Goal: Task Accomplishment & Management: Complete application form

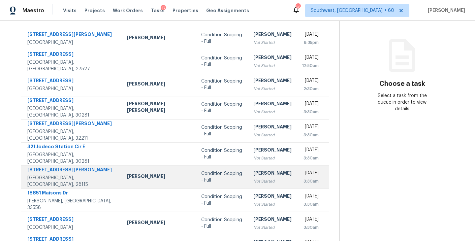
scroll to position [34, 0]
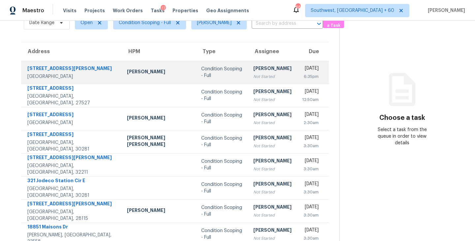
click at [253, 71] on div "[PERSON_NAME]" at bounding box center [272, 69] width 38 height 8
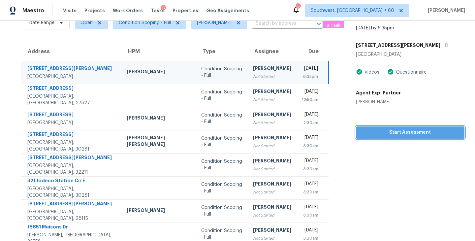
click at [401, 132] on span "Start Assessment" at bounding box center [410, 132] width 98 height 8
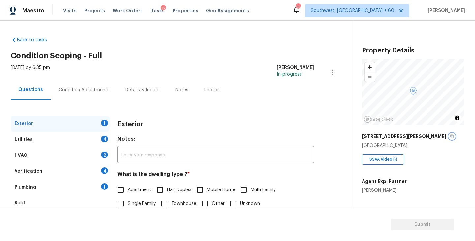
click at [450, 137] on icon "button" at bounding box center [452, 136] width 4 height 4
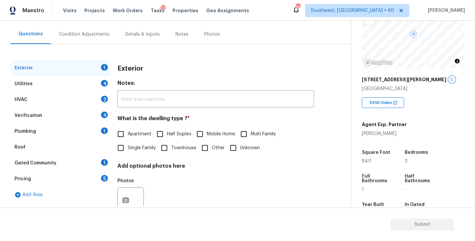
scroll to position [98, 0]
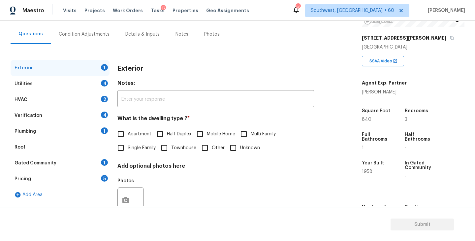
click at [143, 150] on span "Single Family" at bounding box center [142, 147] width 28 height 7
click at [128, 150] on input "Single Family" at bounding box center [121, 148] width 14 height 14
checkbox input "true"
click at [82, 88] on div "Utilities 4" at bounding box center [60, 84] width 99 height 16
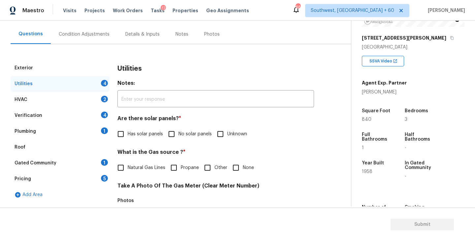
click at [184, 143] on div "Utilities Notes: ​ Are there solar panels? * Has solar panels No solar panels U…" at bounding box center [215, 232] width 197 height 344
drag, startPoint x: 190, startPoint y: 134, endPoint x: 186, endPoint y: 141, distance: 7.2
click at [190, 134] on span "No solar panels" at bounding box center [194, 134] width 33 height 7
click at [178, 134] on input "No solar panels" at bounding box center [172, 134] width 14 height 14
checkbox input "true"
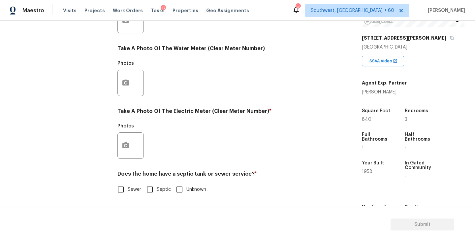
click at [132, 190] on span "Sewer" at bounding box center [135, 189] width 14 height 7
click at [128, 190] on input "Sewer" at bounding box center [121, 189] width 14 height 14
checkbox input "true"
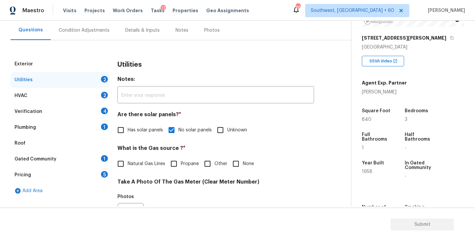
click at [81, 124] on div "Plumbing 1" at bounding box center [60, 127] width 99 height 16
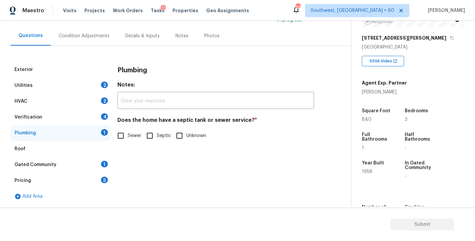
click at [130, 140] on label "Sewer" at bounding box center [127, 136] width 27 height 14
click at [128, 140] on input "Sewer" at bounding box center [121, 136] width 14 height 14
checkbox input "true"
click at [74, 166] on div "Gated Community 1" at bounding box center [60, 165] width 99 height 16
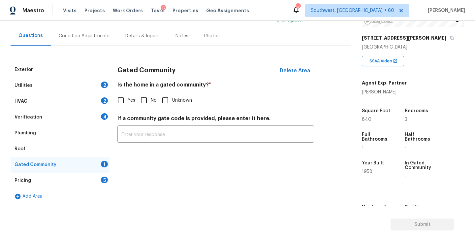
click at [141, 100] on input "No" at bounding box center [144, 100] width 14 height 14
checkbox input "true"
click at [89, 40] on div "Condition Adjustments" at bounding box center [84, 35] width 67 height 19
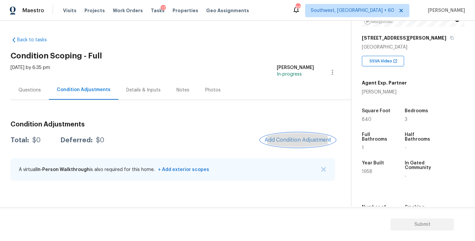
click at [294, 141] on span "Add Condition Adjustment" at bounding box center [298, 140] width 67 height 6
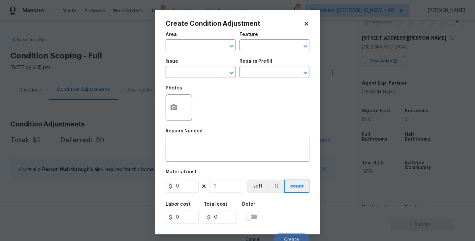
click at [186, 36] on div "Area" at bounding box center [201, 36] width 70 height 9
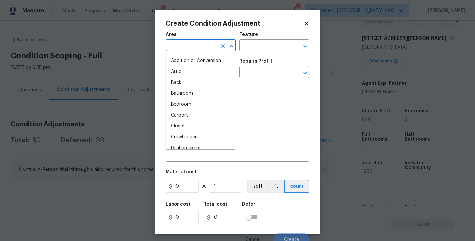
click at [183, 41] on input "text" at bounding box center [191, 46] width 51 height 10
type input "inte"
click at [189, 73] on li "Attic" at bounding box center [201, 71] width 70 height 11
type input "Attic"
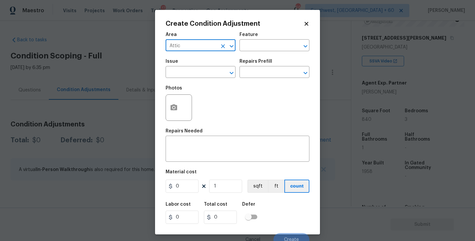
click at [218, 41] on div "Attic ​" at bounding box center [201, 46] width 70 height 10
click at [220, 43] on icon "Clear" at bounding box center [223, 46] width 7 height 7
click at [194, 68] on li "Interior Overall" at bounding box center [201, 71] width 70 height 11
type input "Interior Overall"
click at [239, 49] on div "Area Interior Overall ​ Feature ​" at bounding box center [238, 41] width 144 height 27
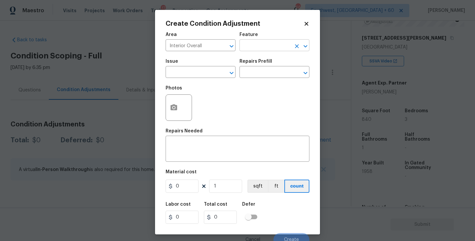
click at [248, 48] on input "text" at bounding box center [264, 46] width 51 height 10
click at [250, 74] on li "Odor" at bounding box center [274, 76] width 70 height 11
type input "Odor"
click at [202, 71] on input "text" at bounding box center [191, 73] width 51 height 10
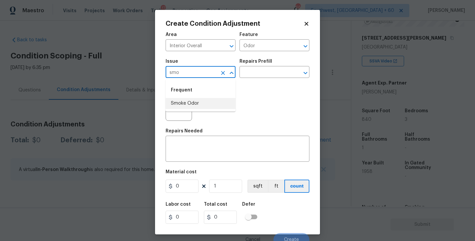
click at [206, 106] on li "Smoke Odor" at bounding box center [201, 103] width 70 height 11
type input "Smoke Odor"
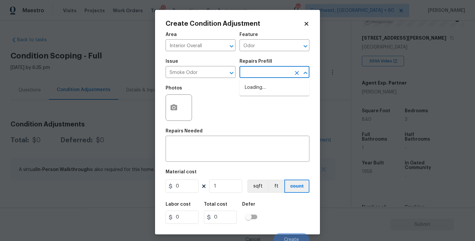
click at [253, 74] on input "text" at bounding box center [264, 73] width 51 height 10
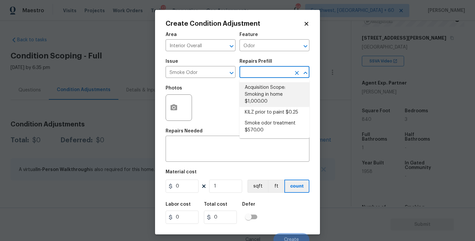
click at [260, 84] on li "Acquisition Scope: Smoking in home $1,000.00" at bounding box center [274, 94] width 70 height 25
type textarea "Acquisition Scope: Smoking in home"
type input "1000"
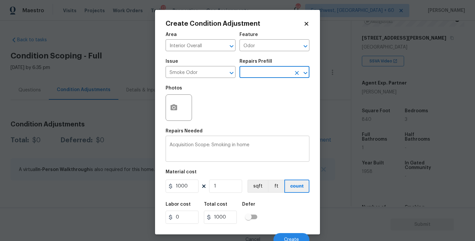
scroll to position [6, 0]
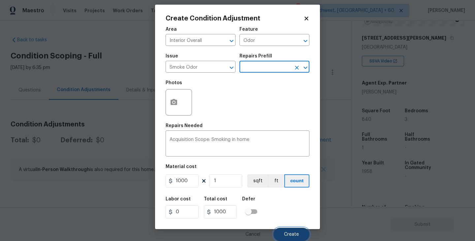
click at [298, 232] on span "Create" at bounding box center [291, 234] width 15 height 5
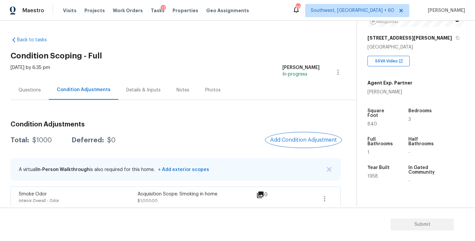
scroll to position [7, 0]
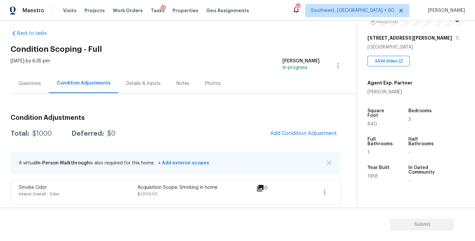
click at [34, 86] on div "Questions" at bounding box center [29, 83] width 22 height 7
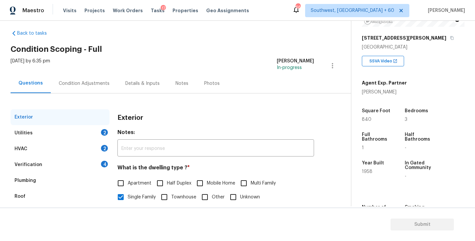
click at [94, 90] on div "Condition Adjustments" at bounding box center [84, 83] width 67 height 19
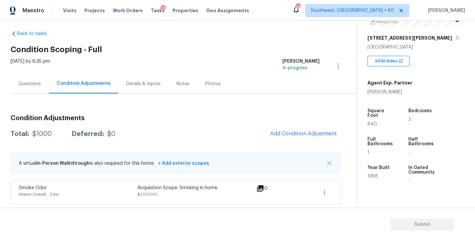
scroll to position [7, 0]
click at [300, 129] on button "Add Condition Adjustment" at bounding box center [303, 133] width 75 height 14
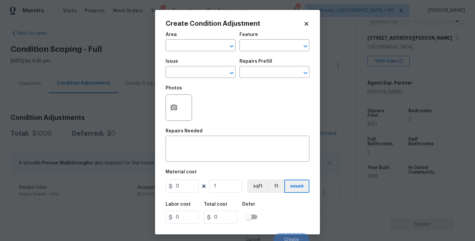
click at [179, 51] on span "Area ​" at bounding box center [201, 41] width 70 height 27
click at [189, 43] on input "text" at bounding box center [191, 46] width 51 height 10
click at [189, 63] on li "HVAC" at bounding box center [201, 60] width 70 height 11
type input "HVAC"
click at [272, 43] on input "text" at bounding box center [264, 46] width 51 height 10
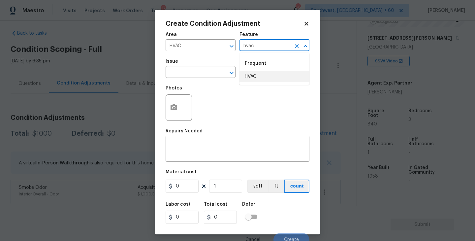
click at [265, 76] on li "HVAC" at bounding box center [274, 76] width 70 height 11
type input "HVAC"
drag, startPoint x: 213, startPoint y: 75, endPoint x: 206, endPoint y: 76, distance: 6.3
click at [206, 76] on input "text" at bounding box center [191, 73] width 51 height 10
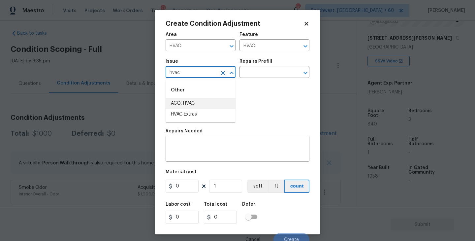
click at [206, 106] on li "ACQ: HVAC" at bounding box center [201, 103] width 70 height 11
type input "ACQ: HVAC"
click at [278, 66] on div "Repairs Prefill" at bounding box center [274, 63] width 70 height 9
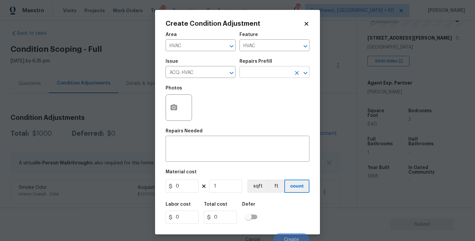
click at [278, 73] on input "text" at bounding box center [264, 73] width 51 height 10
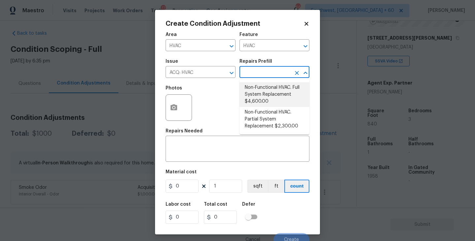
click at [271, 89] on li "Non-Functional HVAC. Full System Replacement $4,600.00" at bounding box center [274, 94] width 70 height 25
type input "Acquisition"
type textarea "Acquisition Scope: Full System Replacement"
type input "4600"
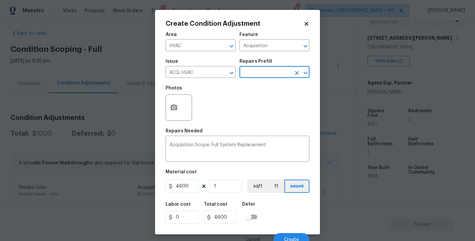
scroll to position [6, 0]
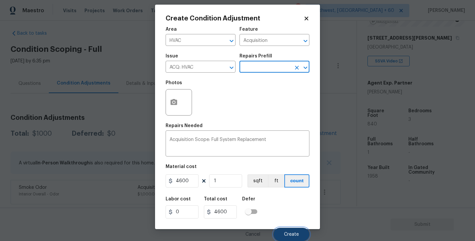
click at [287, 232] on span "Create" at bounding box center [291, 234] width 15 height 5
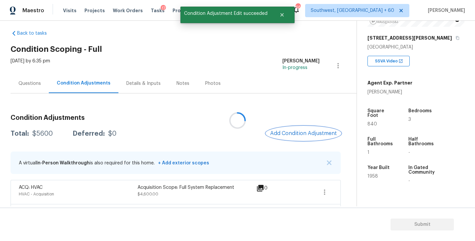
scroll to position [0, 0]
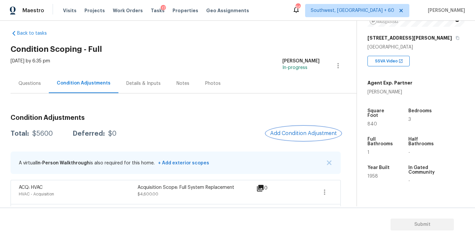
click at [295, 134] on span "Add Condition Adjustment" at bounding box center [303, 133] width 67 height 6
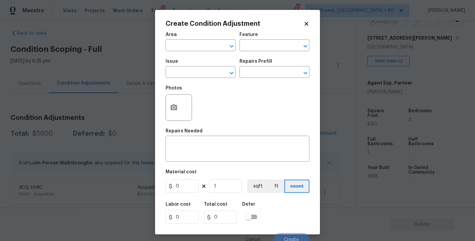
click at [184, 56] on span "Issue ​" at bounding box center [201, 68] width 70 height 27
click at [198, 45] on input "text" at bounding box center [191, 46] width 51 height 10
click at [200, 75] on li "Exterior Overall" at bounding box center [201, 71] width 70 height 11
type input "Exterior Overall"
click at [252, 48] on input "text" at bounding box center [264, 46] width 51 height 10
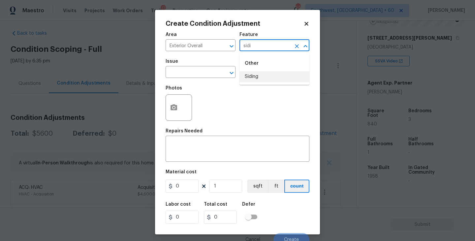
click at [245, 74] on li "Siding" at bounding box center [274, 76] width 70 height 11
type input "Siding"
click at [197, 74] on input "text" at bounding box center [191, 73] width 51 height 10
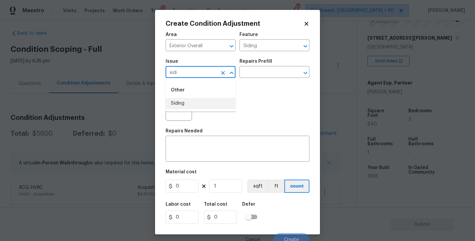
click at [205, 102] on li "Siding" at bounding box center [201, 103] width 70 height 11
type input "Siding"
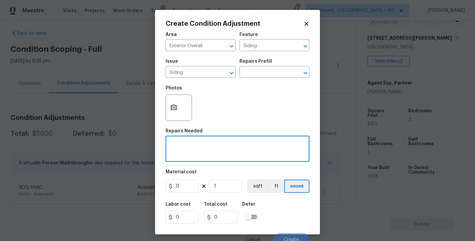
click at [205, 147] on textarea at bounding box center [238, 149] width 136 height 14
type textarea "Siding repairs"
drag, startPoint x: 184, startPoint y: 190, endPoint x: 150, endPoint y: 187, distance: 33.4
click at [150, 187] on div "Create Condition Adjustment Area Exterior Overall ​ Feature Siding ​ Issue Sidi…" at bounding box center [237, 120] width 475 height 241
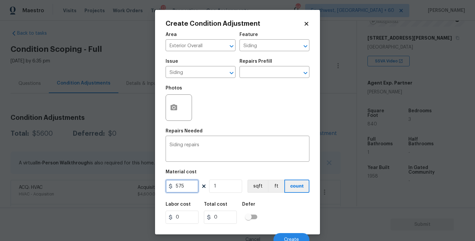
type input "575"
click at [167, 127] on div "Area Exterior Overall ​ Feature Siding ​ Issue Siding ​ Repairs Prefill ​ Photo…" at bounding box center [238, 137] width 144 height 218
click at [179, 110] on button "button" at bounding box center [174, 108] width 16 height 26
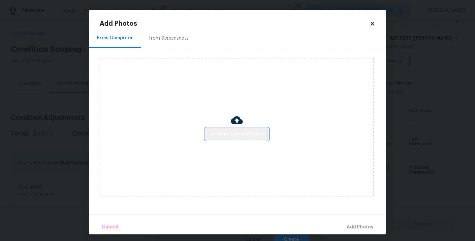
click at [222, 136] on span "Click to Upload Photos" at bounding box center [236, 134] width 53 height 8
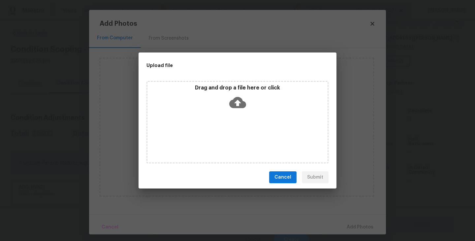
click at [229, 127] on div "Drag and drop a file here or click" at bounding box center [237, 122] width 182 height 82
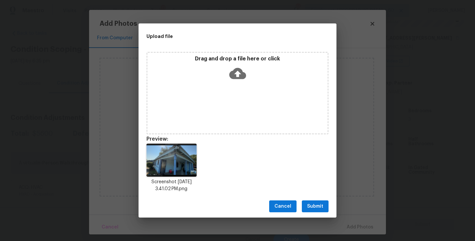
click at [321, 208] on span "Submit" at bounding box center [315, 206] width 16 height 8
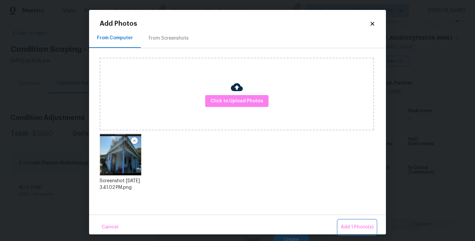
click at [353, 226] on span "Add 1 Photo(s)" at bounding box center [357, 227] width 33 height 8
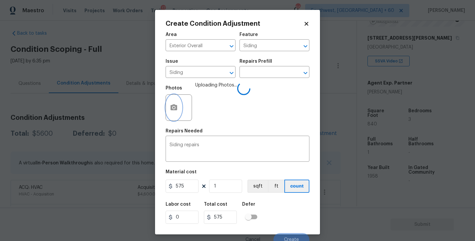
scroll to position [6, 0]
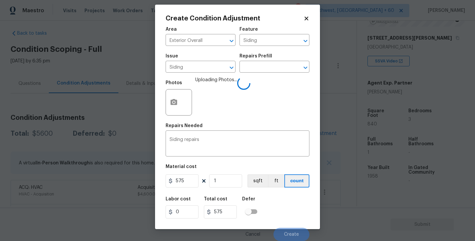
click at [298, 200] on div "Labor cost 0 Total cost 575 Defer" at bounding box center [238, 208] width 144 height 30
click at [296, 230] on button "Create" at bounding box center [291, 234] width 36 height 13
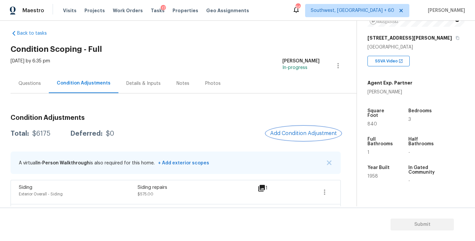
scroll to position [55, 0]
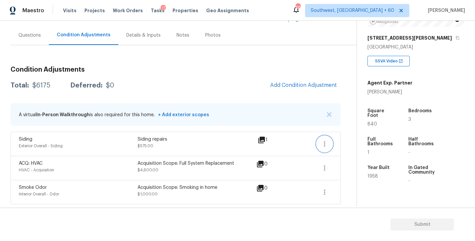
click at [324, 141] on icon "button" at bounding box center [325, 144] width 8 height 8
click at [349, 141] on div "Edit" at bounding box center [361, 142] width 51 height 7
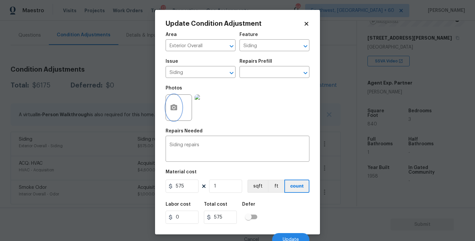
click at [177, 111] on icon "button" at bounding box center [174, 108] width 8 height 8
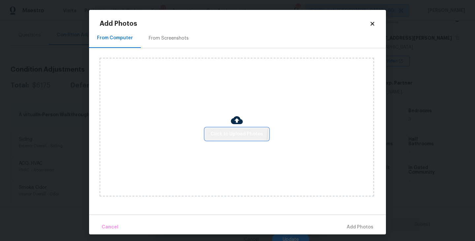
click at [219, 129] on button "Click to Upload Photos" at bounding box center [236, 134] width 63 height 12
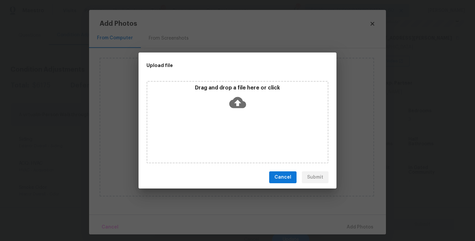
click at [236, 107] on icon at bounding box center [237, 102] width 17 height 11
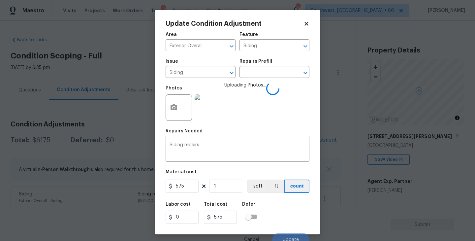
scroll to position [6, 0]
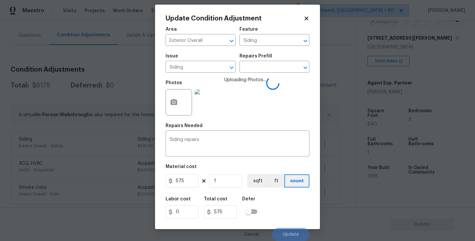
click at [288, 204] on div "Labor cost 0 Total cost 575 Defer" at bounding box center [238, 208] width 144 height 30
click at [291, 220] on div "Labor cost 0 Total cost 575 Defer" at bounding box center [238, 208] width 144 height 30
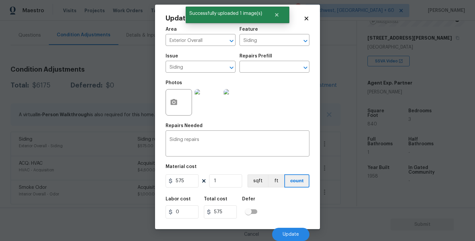
click at [291, 220] on div "Labor cost 0 Total cost 575 Defer" at bounding box center [238, 208] width 144 height 30
click at [292, 233] on span "Update" at bounding box center [291, 234] width 16 height 5
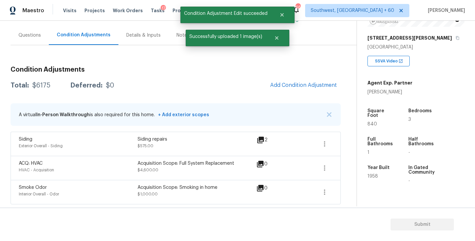
scroll to position [0, 0]
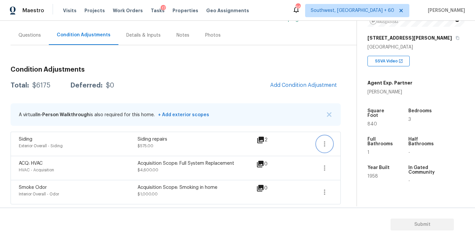
click at [327, 144] on icon "button" at bounding box center [325, 144] width 8 height 8
click at [337, 144] on div "Edit" at bounding box center [361, 142] width 51 height 7
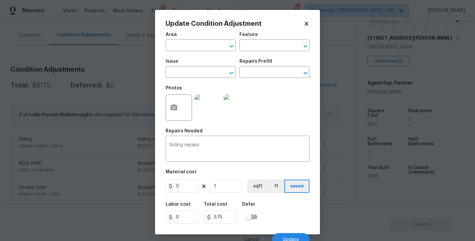
type input "Exterior Overall"
type input "Siding"
drag, startPoint x: 189, startPoint y: 184, endPoint x: 127, endPoint y: 185, distance: 62.0
click at [127, 185] on div "Update Condition Adjustment Area Exterior Overall ​ Feature Siding ​ Issue Sidi…" at bounding box center [237, 120] width 475 height 241
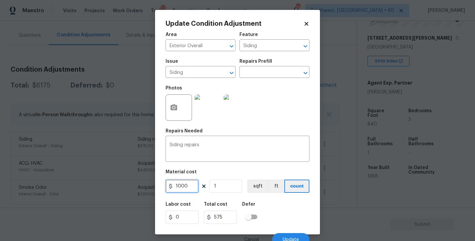
type input "1000"
click at [178, 112] on button "button" at bounding box center [174, 108] width 16 height 26
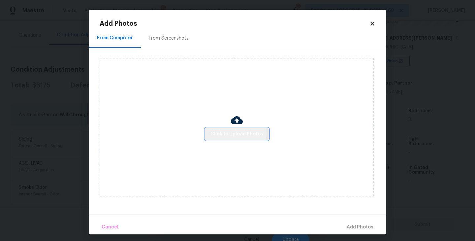
click at [229, 134] on span "Click to Upload Photos" at bounding box center [236, 134] width 53 height 8
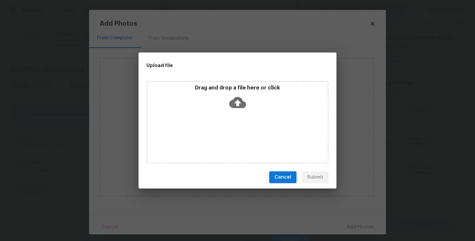
drag, startPoint x: 229, startPoint y: 134, endPoint x: 240, endPoint y: 115, distance: 22.3
click at [240, 115] on div "Drag and drop a file here or click" at bounding box center [237, 122] width 182 height 82
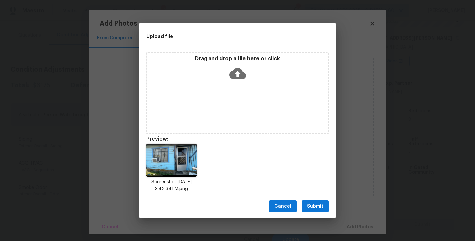
click at [318, 205] on span "Submit" at bounding box center [315, 206] width 16 height 8
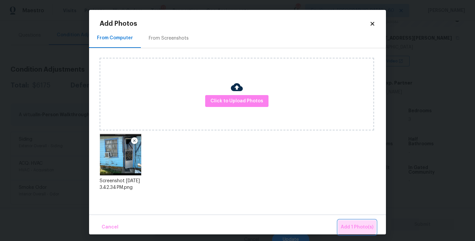
click at [351, 225] on span "Add 1 Photo(s)" at bounding box center [357, 227] width 33 height 8
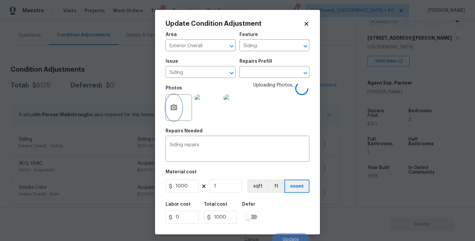
scroll to position [6, 0]
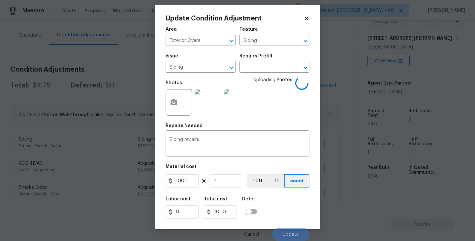
click at [294, 199] on div "Labor cost 0 Total cost 1000 Defer" at bounding box center [238, 208] width 144 height 30
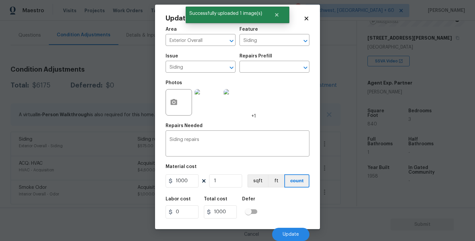
click at [286, 209] on div "Labor cost 0 Total cost 1000 Defer" at bounding box center [238, 208] width 144 height 30
click at [285, 233] on span "Update" at bounding box center [291, 234] width 16 height 5
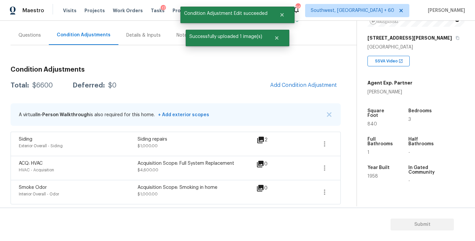
scroll to position [0, 0]
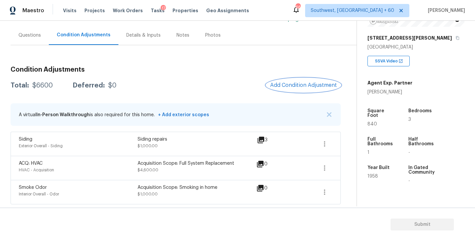
click at [278, 86] on span "Add Condition Adjustment" at bounding box center [303, 85] width 67 height 6
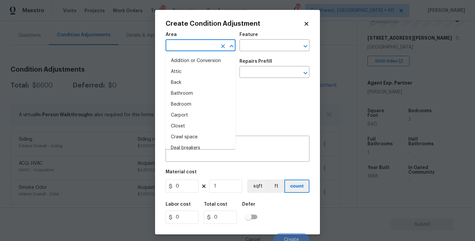
click at [183, 45] on input "text" at bounding box center [191, 46] width 51 height 10
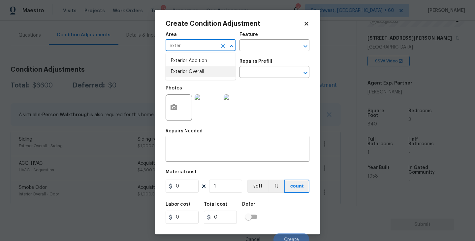
click at [186, 74] on li "Exterior Overall" at bounding box center [201, 71] width 70 height 11
type input "Exterior Overall"
click at [242, 55] on div "Area Exterior Overall ​ Feature ​" at bounding box center [238, 41] width 144 height 27
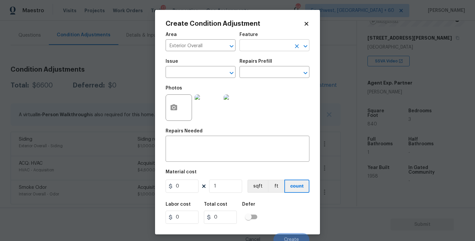
click at [251, 47] on input "text" at bounding box center [264, 46] width 51 height 10
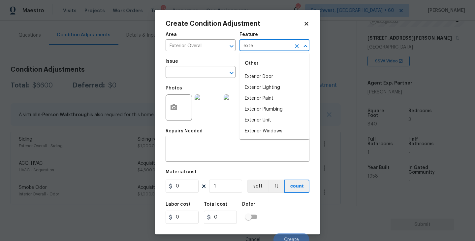
click at [248, 74] on li "Exterior Door" at bounding box center [274, 76] width 70 height 11
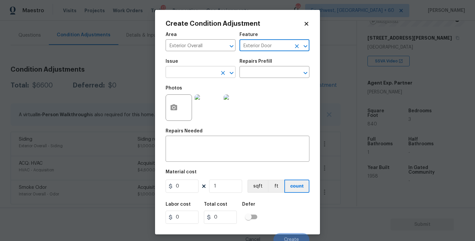
type input "Exterior Door"
click at [209, 75] on input "text" at bounding box center [191, 73] width 51 height 10
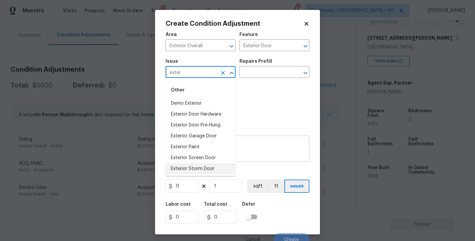
type input "exter"
click at [256, 154] on textarea at bounding box center [238, 149] width 136 height 14
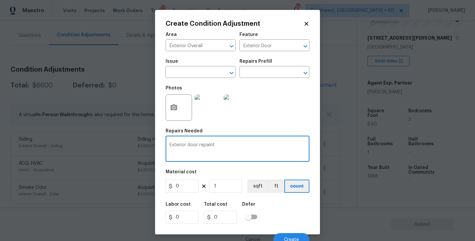
type textarea "Exterior door repaint"
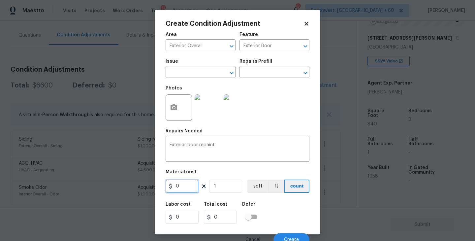
drag, startPoint x: 186, startPoint y: 185, endPoint x: 144, endPoint y: 185, distance: 41.2
click at [144, 185] on div "Create Condition Adjustment Area Exterior Overall ​ Feature Exterior Door ​ Iss…" at bounding box center [237, 120] width 475 height 241
type input "75"
click at [176, 103] on button "button" at bounding box center [174, 108] width 16 height 26
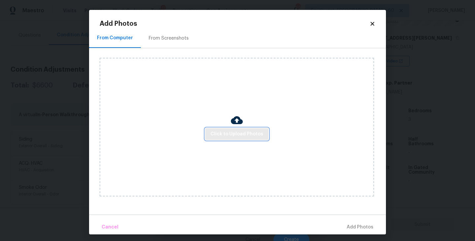
click at [218, 129] on button "Click to Upload Photos" at bounding box center [236, 134] width 63 height 12
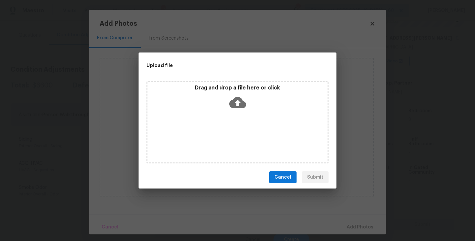
click at [236, 116] on div "Drag and drop a file here or click" at bounding box center [237, 122] width 182 height 82
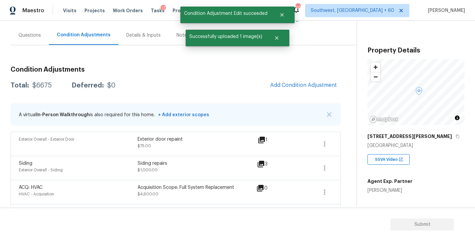
scroll to position [98, 0]
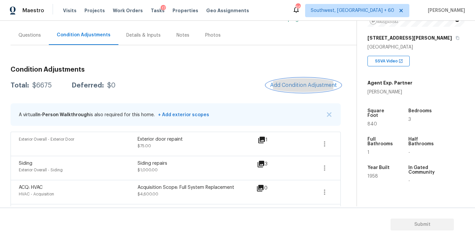
click at [292, 84] on span "Add Condition Adjustment" at bounding box center [303, 85] width 67 height 6
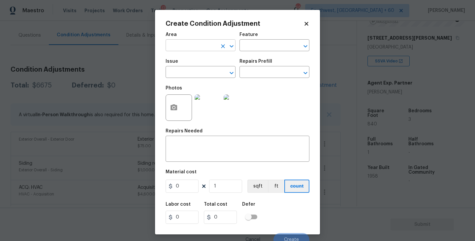
click at [194, 47] on input "text" at bounding box center [191, 46] width 51 height 10
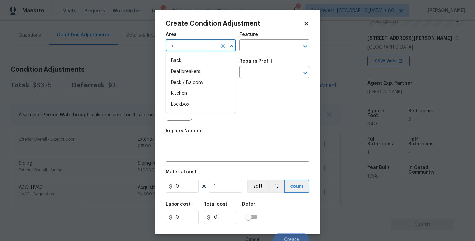
type input "ki"
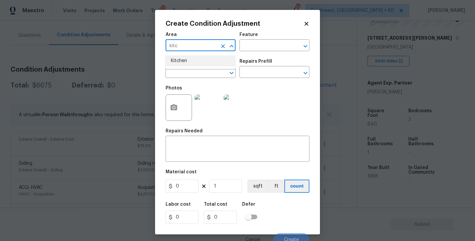
click at [214, 65] on li "Kitchen" at bounding box center [201, 60] width 70 height 11
type input "Kitchen"
click at [259, 52] on div "Area Kitchen ​ Feature ​" at bounding box center [238, 41] width 144 height 27
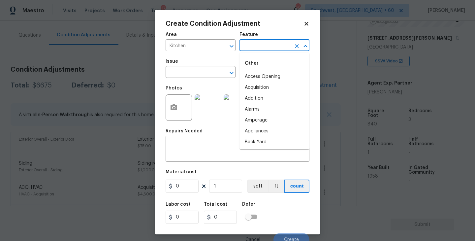
click at [273, 46] on input "text" at bounding box center [264, 46] width 51 height 10
click at [268, 75] on li "Cabinets" at bounding box center [274, 76] width 70 height 11
type input "Cabinets"
drag, startPoint x: 206, startPoint y: 70, endPoint x: 201, endPoint y: 70, distance: 4.9
click at [201, 70] on input "text" at bounding box center [191, 73] width 51 height 10
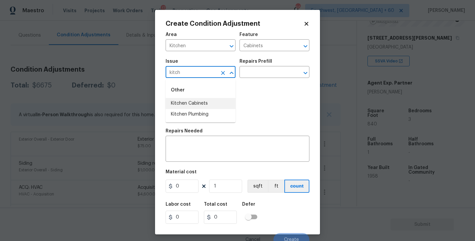
click at [200, 102] on li "Kitchen Cabinets" at bounding box center [201, 103] width 70 height 11
type input "Kitchen Cabinets"
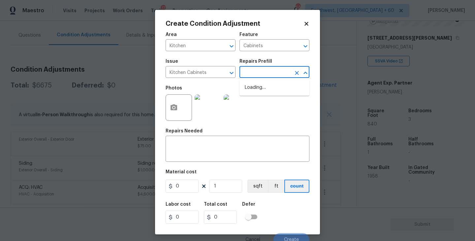
click at [256, 71] on input "text" at bounding box center [264, 73] width 51 height 10
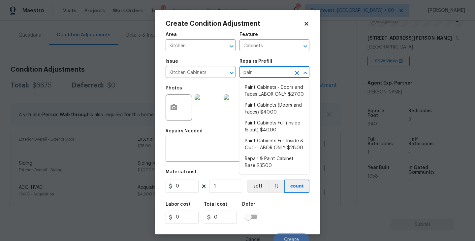
type input "paint"
click at [270, 129] on li "Paint Cabinets Full (inside & out) $40.00" at bounding box center [274, 127] width 70 height 18
type textarea "Prep, sand, mask and apply 2 coats of paint to the kitchen cabinet doors, inter…"
type input "40"
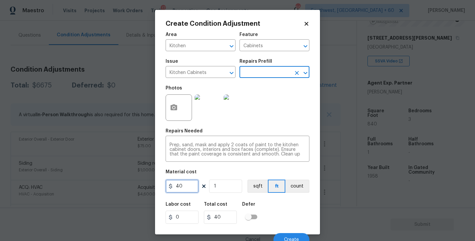
drag, startPoint x: 185, startPoint y: 184, endPoint x: 123, endPoint y: 184, distance: 62.3
click at [123, 184] on div "Create Condition Adjustment Area Kitchen ​ Feature Cabinets ​ Issue Kitchen Cab…" at bounding box center [237, 120] width 475 height 241
type input "1200"
click at [296, 196] on div "Area Kitchen ​ Feature Cabinets ​ Issue Kitchen Cabinets ​ Repairs Prefill ​ Ph…" at bounding box center [238, 137] width 144 height 218
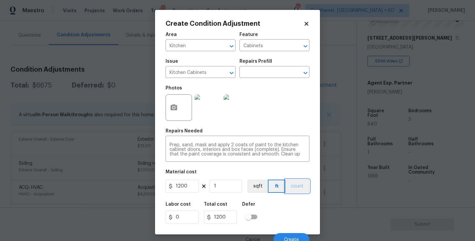
click at [297, 192] on button "count" at bounding box center [297, 185] width 24 height 13
click at [173, 112] on button "button" at bounding box center [174, 108] width 16 height 26
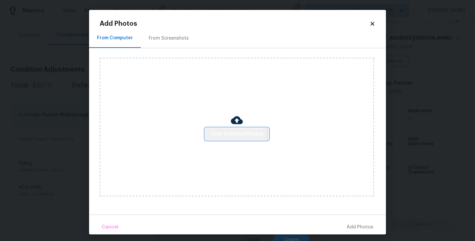
click at [220, 136] on span "Click to Upload Photos" at bounding box center [236, 134] width 53 height 8
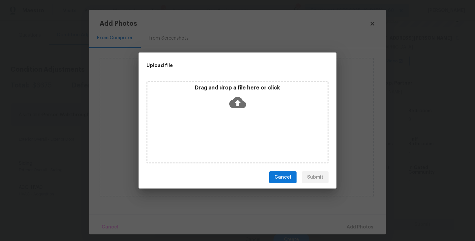
click at [230, 124] on div "Drag and drop a file here or click" at bounding box center [237, 122] width 182 height 82
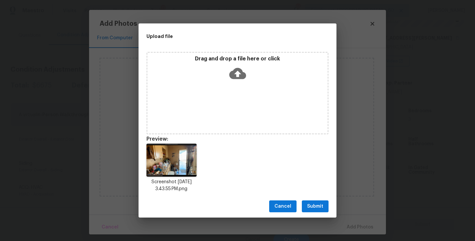
click at [316, 209] on span "Submit" at bounding box center [315, 206] width 16 height 8
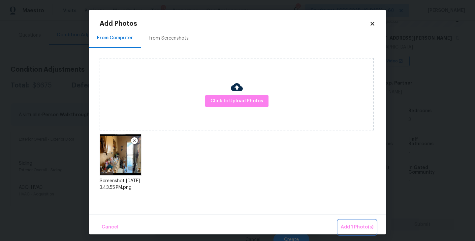
drag, startPoint x: 348, startPoint y: 228, endPoint x: 337, endPoint y: 226, distance: 11.4
click at [348, 228] on span "Add 1 Photo(s)" at bounding box center [357, 227] width 33 height 8
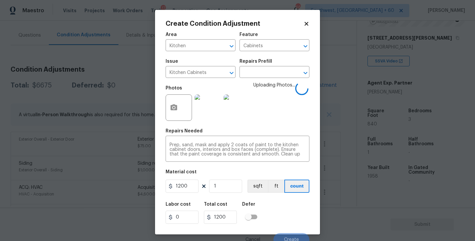
click at [306, 207] on div "Labor cost 0 Total cost 1200 Defer" at bounding box center [238, 213] width 144 height 30
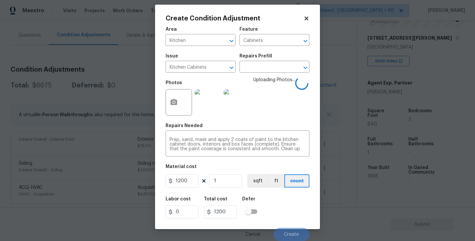
click at [289, 208] on div "Labor cost 0 Total cost 1200 Defer" at bounding box center [238, 208] width 144 height 30
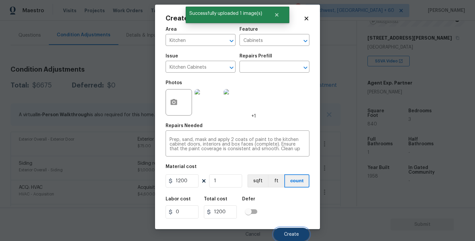
click at [289, 234] on span "Create" at bounding box center [291, 234] width 15 height 5
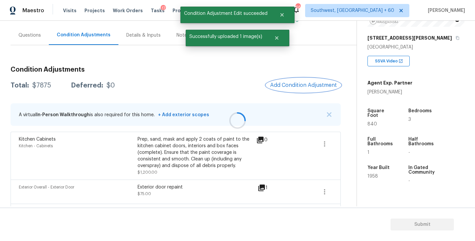
scroll to position [0, 0]
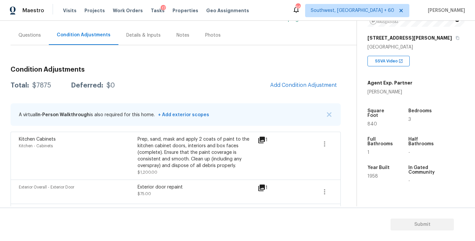
click at [306, 94] on div "Condition Adjustments Total: $7875 Deferred: $0 Add Condition Adjustment A virt…" at bounding box center [176, 168] width 330 height 215
click at [305, 89] on button "Add Condition Adjustment" at bounding box center [303, 85] width 75 height 14
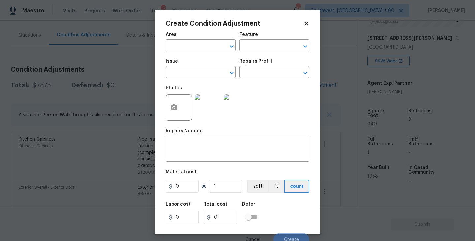
click at [200, 34] on div "Area" at bounding box center [201, 36] width 70 height 9
click at [194, 41] on input "text" at bounding box center [191, 46] width 51 height 10
click at [194, 41] on input "inter" at bounding box center [191, 46] width 51 height 10
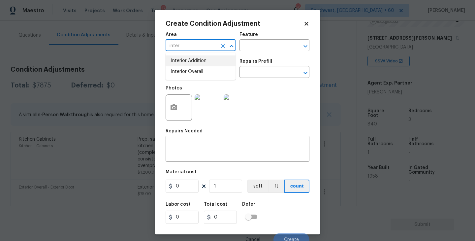
click at [197, 72] on li "Interior Overall" at bounding box center [201, 71] width 70 height 11
type input "Interior Overall"
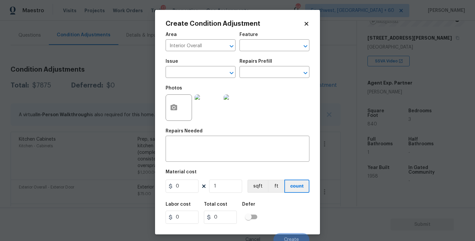
click at [243, 56] on div "Issue ​ Repairs Prefill ​" at bounding box center [238, 68] width 144 height 27
click at [253, 47] on input "text" at bounding box center [264, 46] width 51 height 10
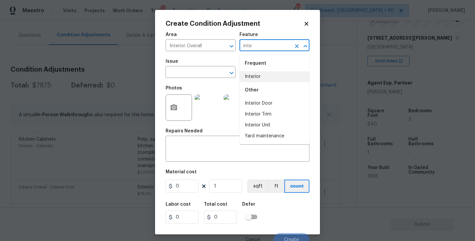
click at [262, 100] on li "Interior Door" at bounding box center [274, 103] width 70 height 11
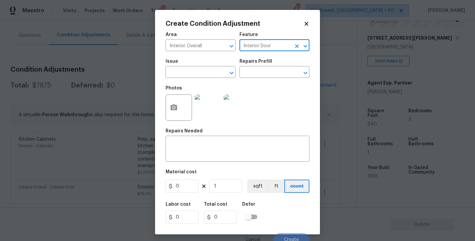
type input "Interior Door"
click at [206, 82] on div "Photos" at bounding box center [209, 103] width 86 height 43
click at [202, 78] on input "text" at bounding box center [191, 73] width 51 height 10
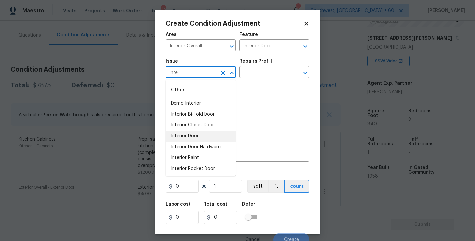
click at [200, 134] on li "Interior Door" at bounding box center [201, 136] width 70 height 11
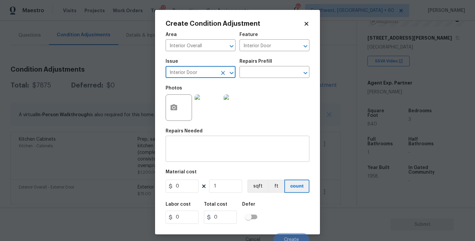
type input "Interior Door"
click at [201, 147] on textarea at bounding box center [238, 149] width 136 height 14
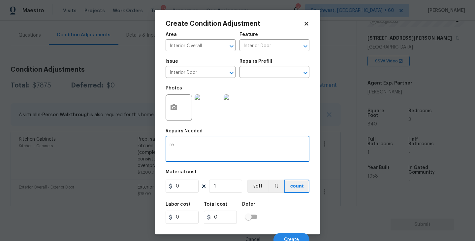
type textarea "r"
type textarea "Replace interior door"
click at [173, 111] on icon "button" at bounding box center [174, 108] width 8 height 8
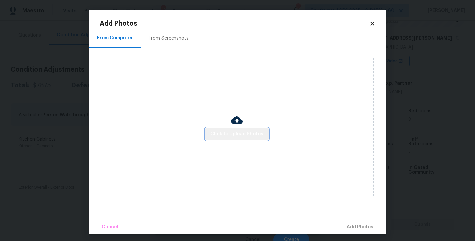
click at [255, 137] on span "Click to Upload Photos" at bounding box center [236, 134] width 53 height 8
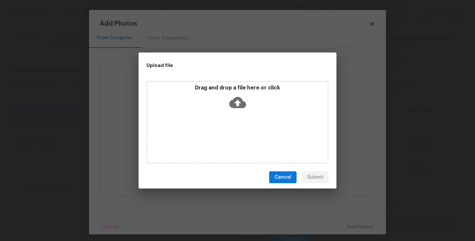
click at [243, 103] on icon at bounding box center [237, 102] width 17 height 11
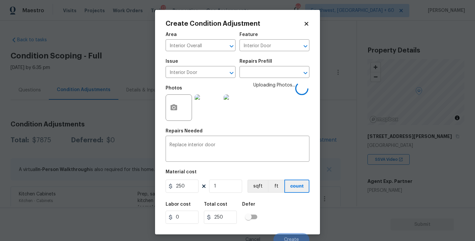
scroll to position [6, 0]
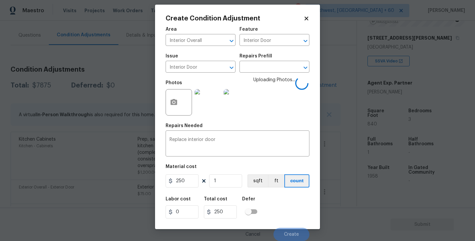
click at [293, 211] on div "Labor cost 0 Total cost 250 Defer" at bounding box center [238, 208] width 144 height 30
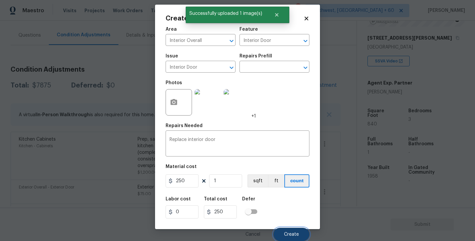
click at [289, 232] on span "Create" at bounding box center [291, 234] width 15 height 5
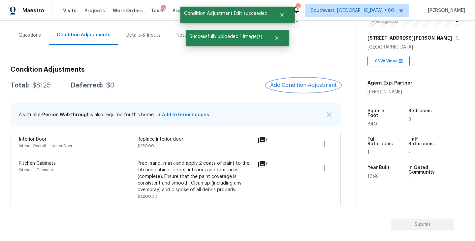
scroll to position [0, 0]
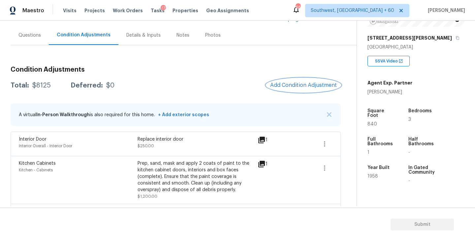
click at [308, 81] on button "Add Condition Adjustment" at bounding box center [303, 85] width 75 height 14
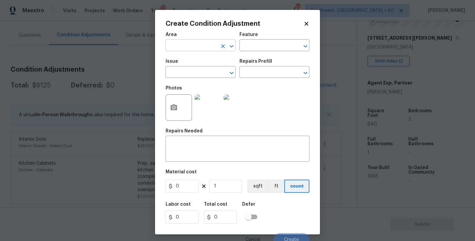
click at [190, 45] on input "text" at bounding box center [191, 46] width 51 height 10
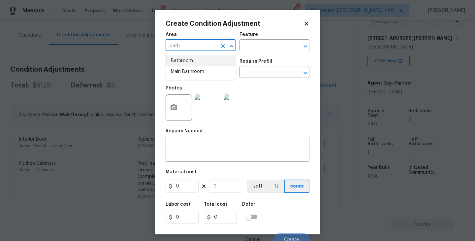
click at [202, 61] on li "Bathroom" at bounding box center [201, 60] width 70 height 11
type input "Bathroom"
click at [260, 47] on input "text" at bounding box center [264, 46] width 51 height 10
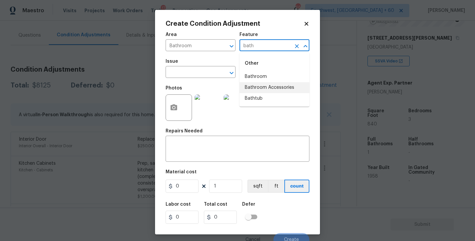
click at [257, 94] on li "Bathtub" at bounding box center [274, 98] width 70 height 11
type input "Bathtub"
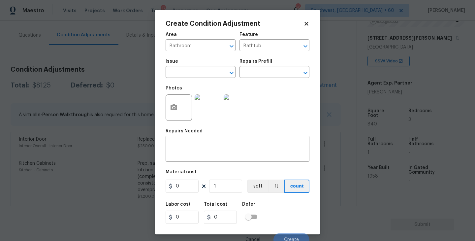
click at [207, 78] on span "Issue ​" at bounding box center [201, 68] width 70 height 27
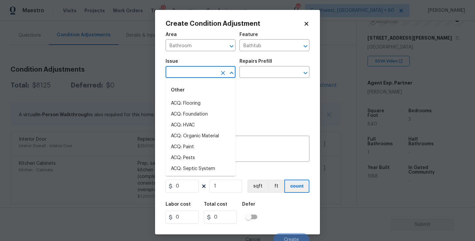
click at [187, 70] on input "text" at bounding box center [191, 73] width 51 height 10
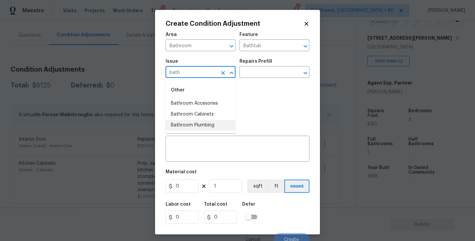
click at [195, 128] on li "Bathroom Plumbing" at bounding box center [201, 125] width 70 height 11
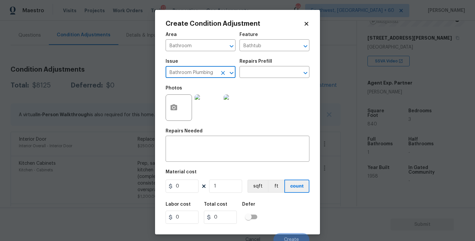
type input "Bathroom Plumbing"
click at [249, 91] on div at bounding box center [236, 107] width 29 height 34
click at [264, 75] on input "text" at bounding box center [264, 73] width 51 height 10
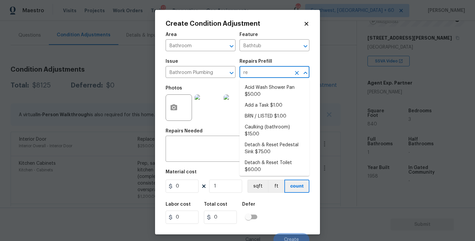
type input "ref"
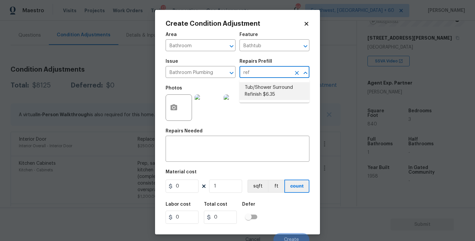
click at [280, 93] on li "Tub/Shower Surround Refinish $6.35" at bounding box center [274, 91] width 70 height 18
type input "Plumbing"
type textarea "Prep, mask, clean and refinish the tub/shower tile surround both all sides ensu…"
type input "6.35"
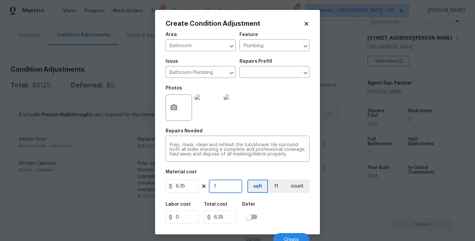
click at [233, 185] on input "1" at bounding box center [225, 185] width 33 height 13
type input "0"
type input "5"
type input "31.75"
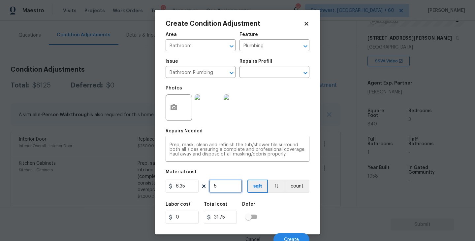
type input "0"
type input "6"
type input "38.1"
type input "60"
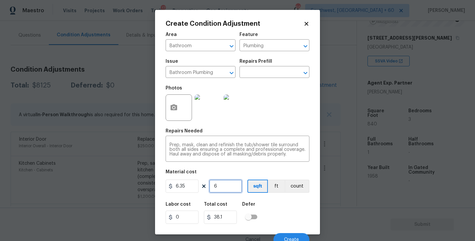
type input "381"
type input "6"
type input "38.1"
type input "0"
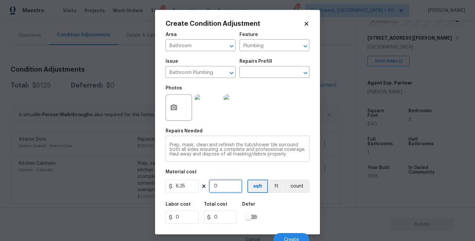
type input "7"
type input "44.45"
type input "70"
type input "444.5"
type input "70"
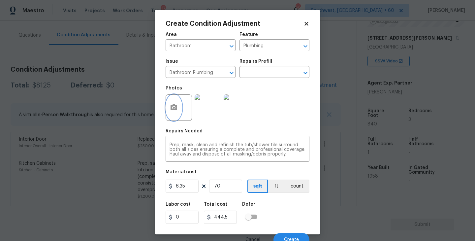
click at [178, 115] on button "button" at bounding box center [174, 108] width 16 height 26
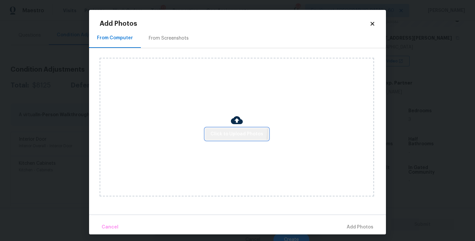
click at [233, 132] on span "Click to Upload Photos" at bounding box center [236, 134] width 53 height 8
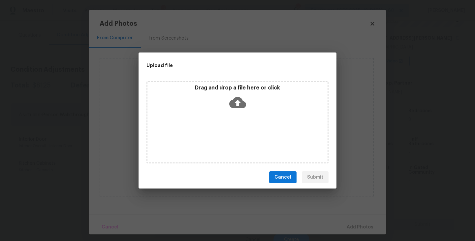
click at [236, 113] on div "Drag and drop a file here or click" at bounding box center [237, 122] width 182 height 82
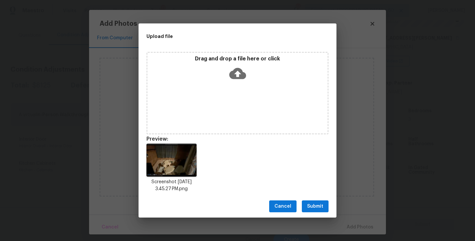
click at [313, 209] on span "Submit" at bounding box center [315, 206] width 16 height 8
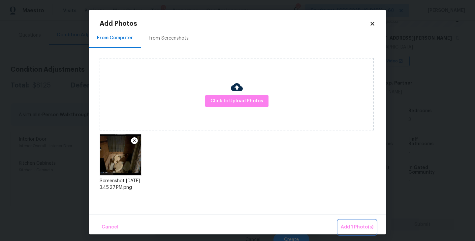
click at [350, 225] on span "Add 1 Photo(s)" at bounding box center [357, 227] width 33 height 8
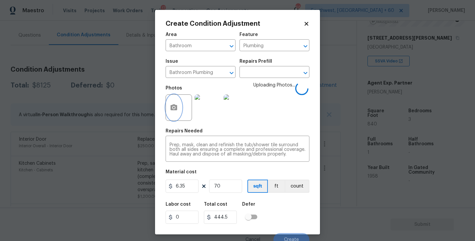
scroll to position [6, 0]
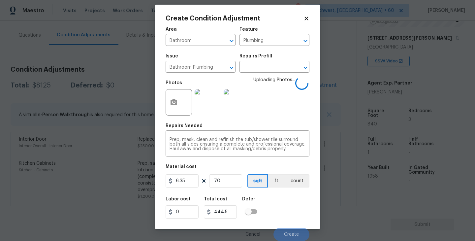
click at [286, 208] on div "Labor cost 0 Total cost 444.5 Defer" at bounding box center [238, 208] width 144 height 30
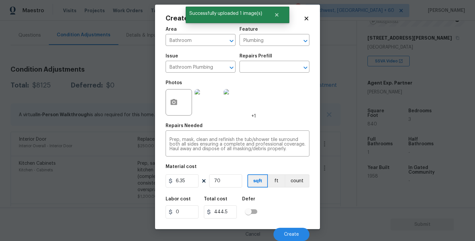
click at [286, 208] on div "Labor cost 0 Total cost 444.5 Defer" at bounding box center [238, 208] width 144 height 30
click at [287, 229] on button "Create" at bounding box center [291, 234] width 36 height 13
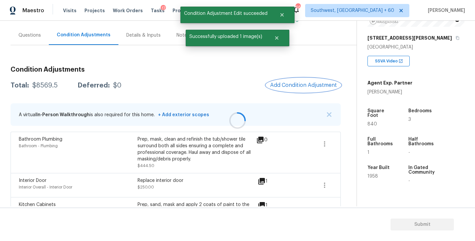
scroll to position [0, 0]
click at [292, 166] on span at bounding box center [301, 152] width 25 height 33
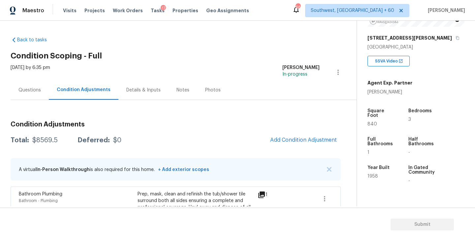
scroll to position [59, 0]
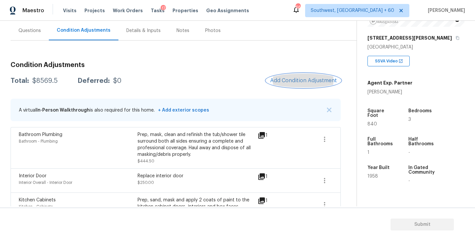
click at [311, 82] on span "Add Condition Adjustment" at bounding box center [303, 81] width 67 height 6
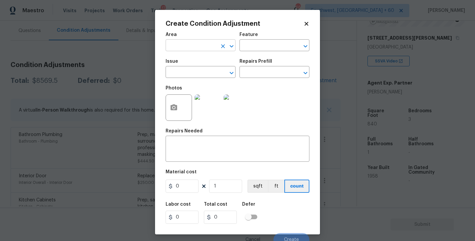
click at [191, 45] on input "text" at bounding box center [191, 46] width 51 height 10
click at [195, 75] on li "Interior Overall" at bounding box center [201, 71] width 70 height 11
type input "Interior Overall"
click at [251, 55] on div "Issue ​ Repairs Prefill ​" at bounding box center [238, 68] width 144 height 27
click at [273, 46] on input "text" at bounding box center [264, 46] width 51 height 10
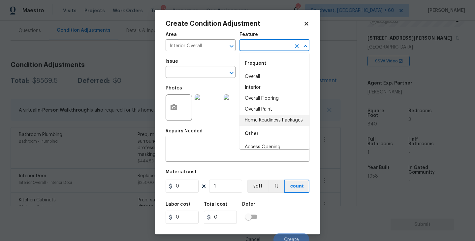
click at [266, 115] on li "Home Readiness Packages" at bounding box center [274, 120] width 70 height 11
type input "Home Readiness Packages"
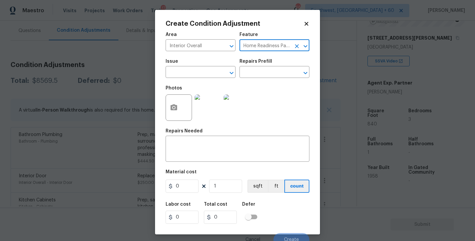
click at [297, 46] on icon "Clear" at bounding box center [297, 46] width 4 height 4
click at [256, 47] on input "text" at bounding box center [264, 46] width 51 height 10
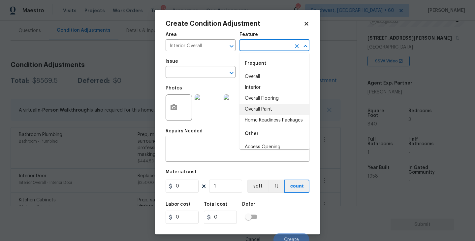
click at [251, 105] on li "Overall Paint" at bounding box center [274, 109] width 70 height 11
type input "Overall Paint"
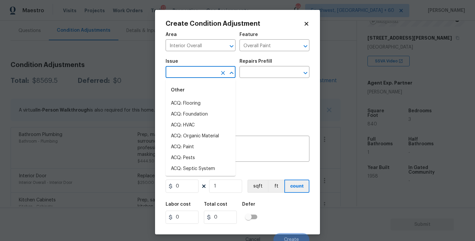
click at [205, 78] on input "text" at bounding box center [191, 73] width 51 height 10
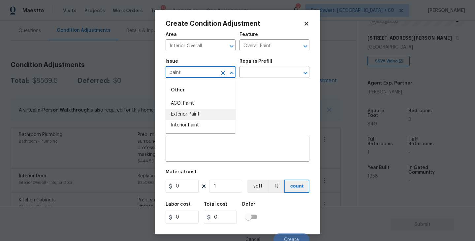
click at [207, 105] on li "ACQ: Paint" at bounding box center [201, 103] width 70 height 11
type input "ACQ: Paint"
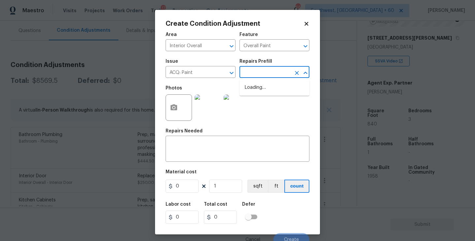
click at [273, 70] on input "text" at bounding box center [264, 73] width 51 height 10
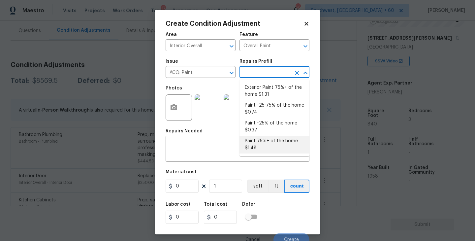
click at [271, 141] on li "Paint 75%+ of the home $1.48" at bounding box center [274, 145] width 70 height 18
type input "Acquisition"
type textarea "Acquisition Scope: 75%+ of the home will likely require interior paint"
type input "1.48"
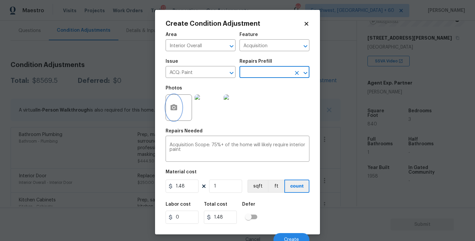
click at [173, 114] on button "button" at bounding box center [174, 108] width 16 height 26
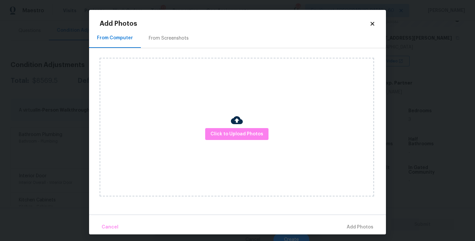
click at [223, 125] on div "Click to Upload Photos" at bounding box center [237, 127] width 274 height 139
click at [232, 134] on span "Click to Upload Photos" at bounding box center [236, 134] width 53 height 8
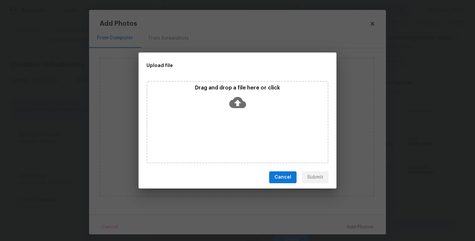
click at [235, 126] on div "Drag and drop a file here or click" at bounding box center [237, 122] width 182 height 82
